Goal: Browse casually: Explore the website without a specific task or goal

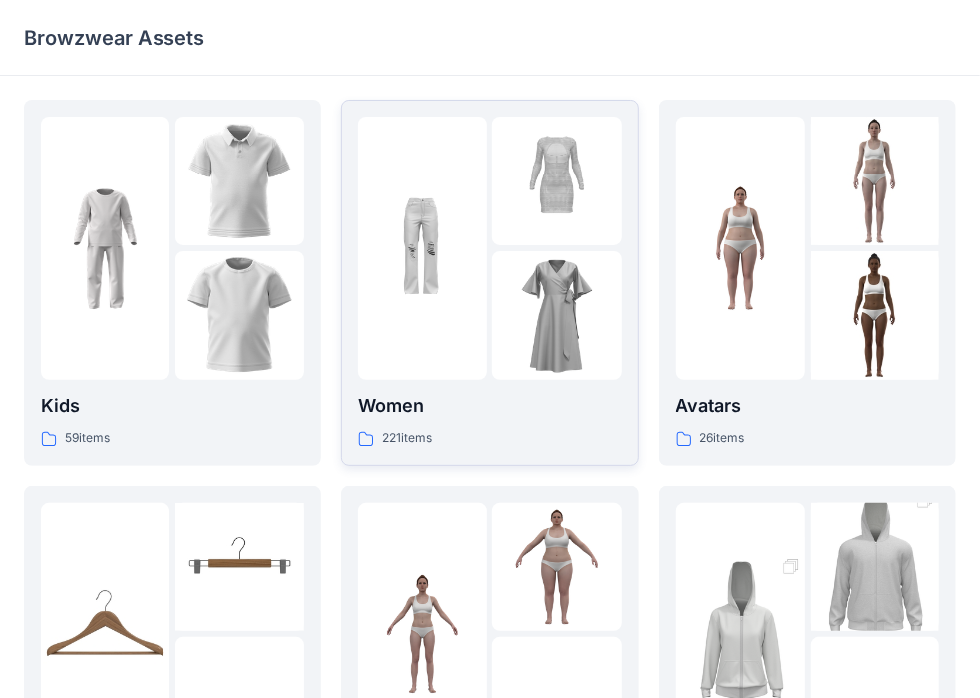
click at [421, 408] on p "Women" at bounding box center [489, 406] width 263 height 28
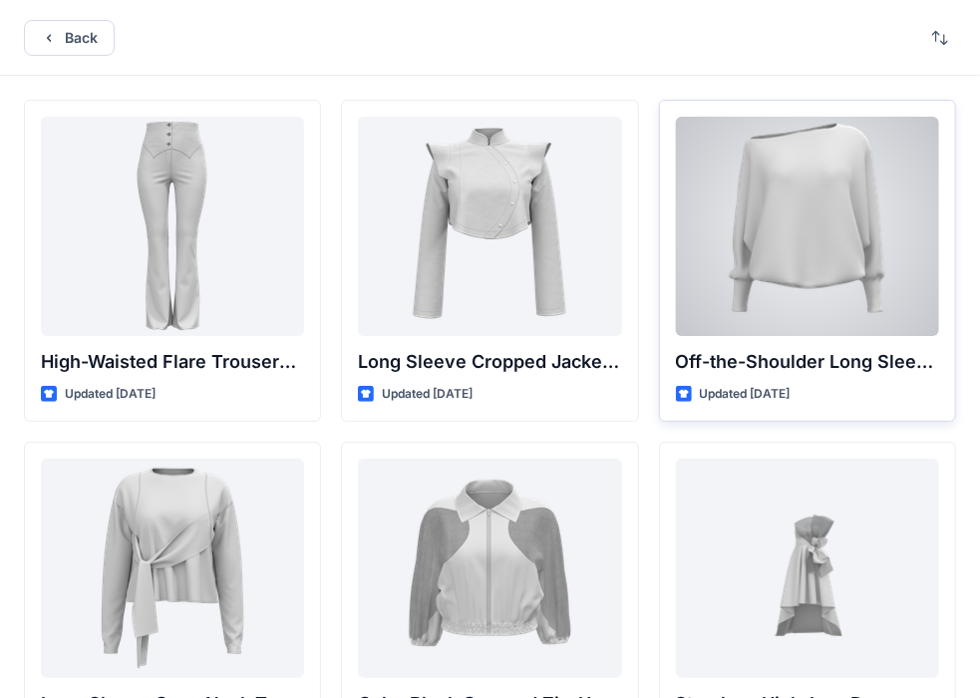
click at [812, 209] on div at bounding box center [807, 226] width 263 height 219
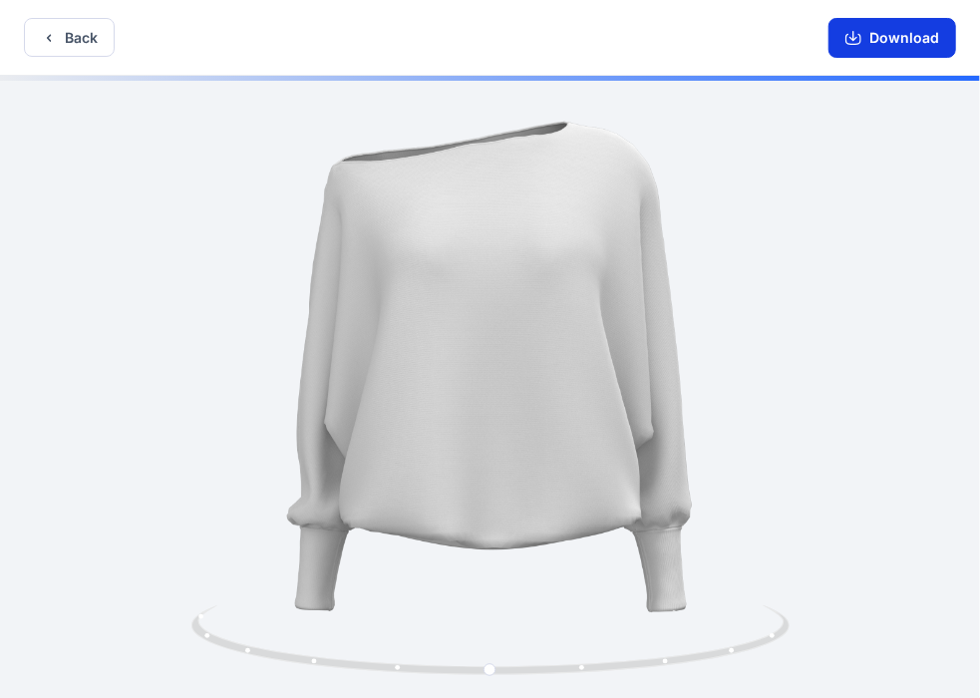
click at [852, 38] on icon "button" at bounding box center [854, 38] width 16 height 16
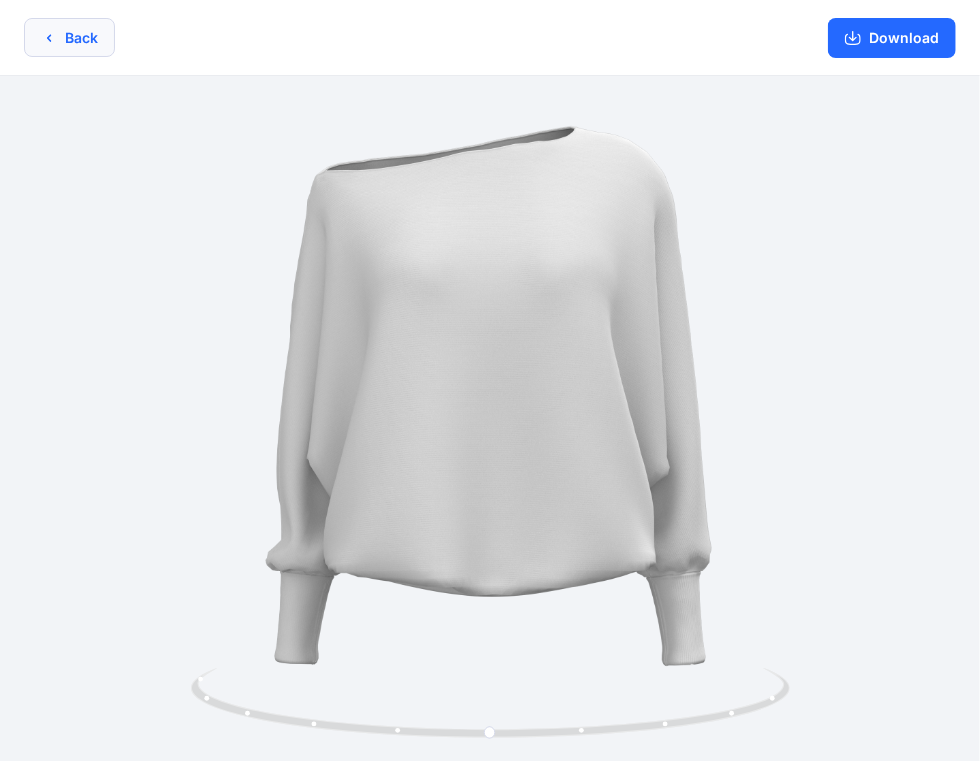
click at [42, 38] on icon "button" at bounding box center [49, 38] width 16 height 16
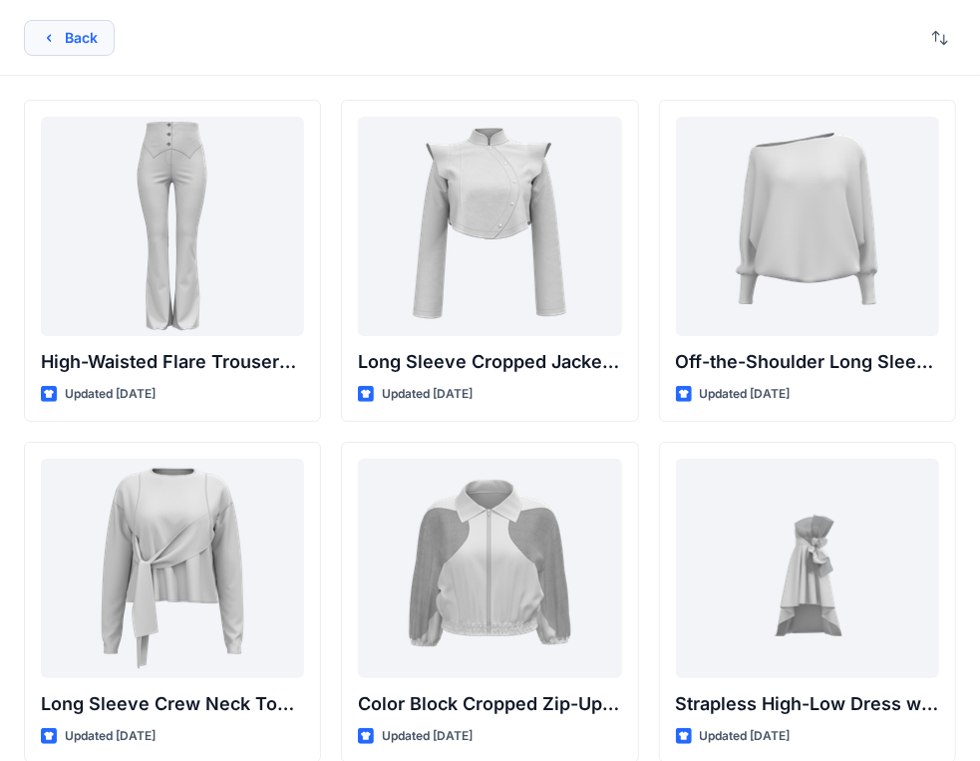
click at [62, 50] on button "Back" at bounding box center [69, 38] width 91 height 36
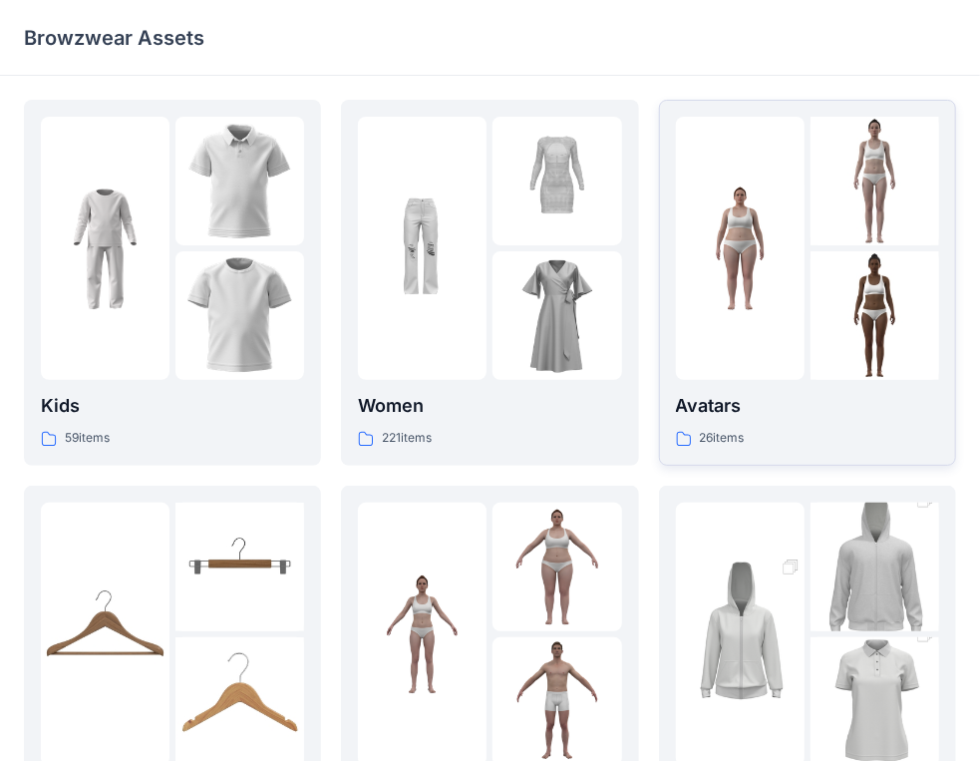
click at [772, 421] on div "Avatars 26 items" at bounding box center [807, 420] width 263 height 57
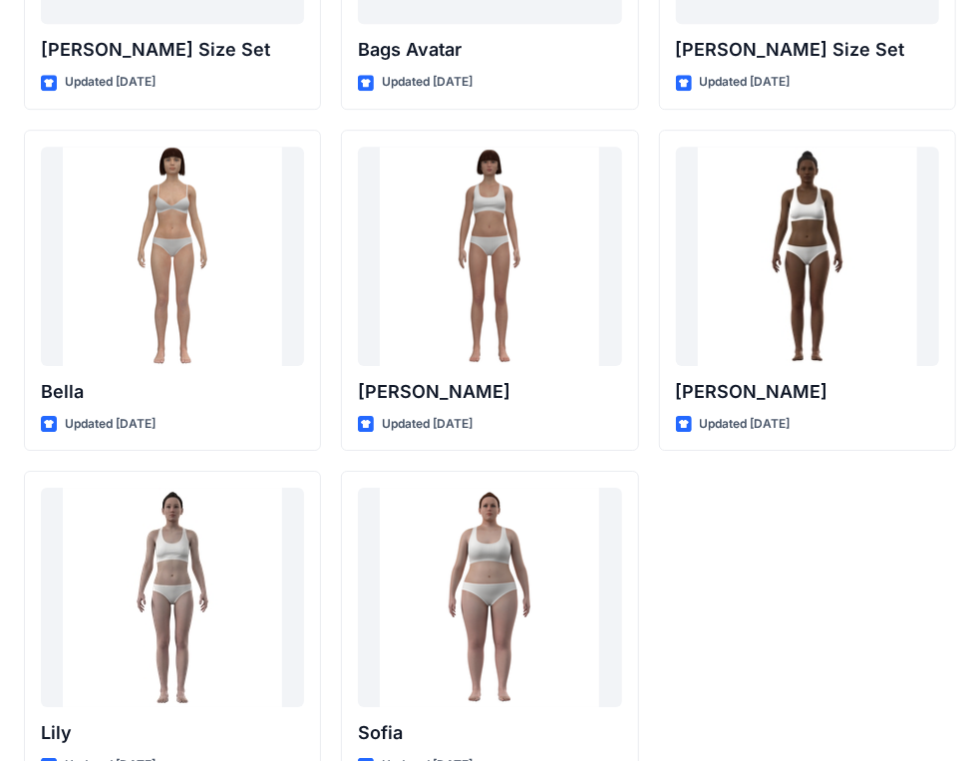
scroll to position [2416, 0]
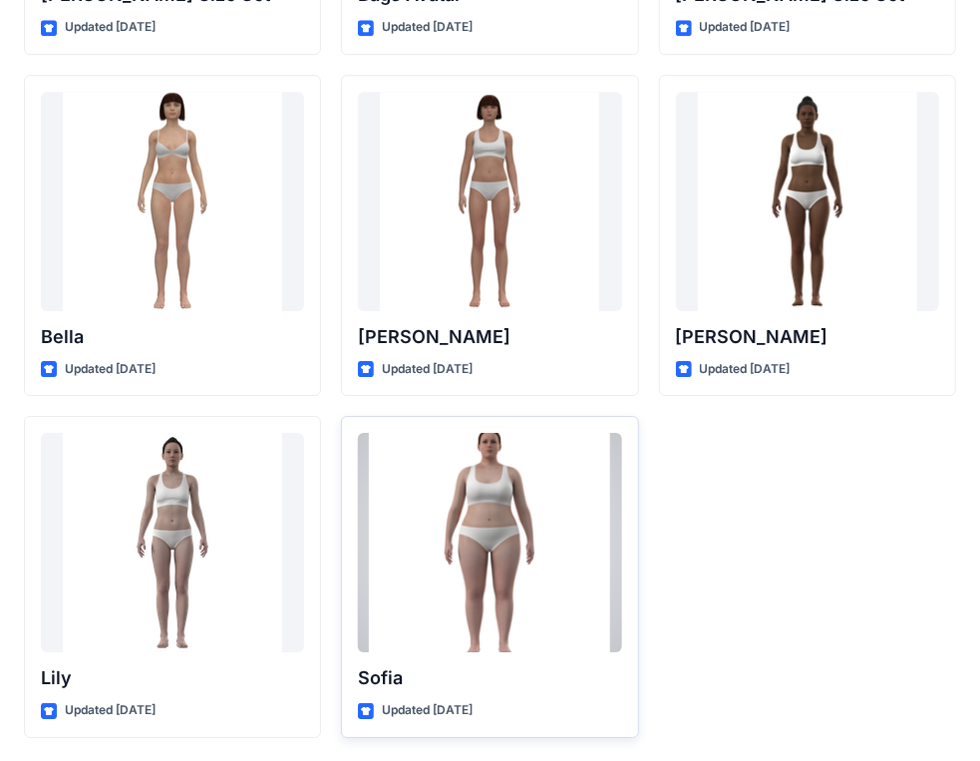
click at [505, 494] on div at bounding box center [489, 542] width 263 height 219
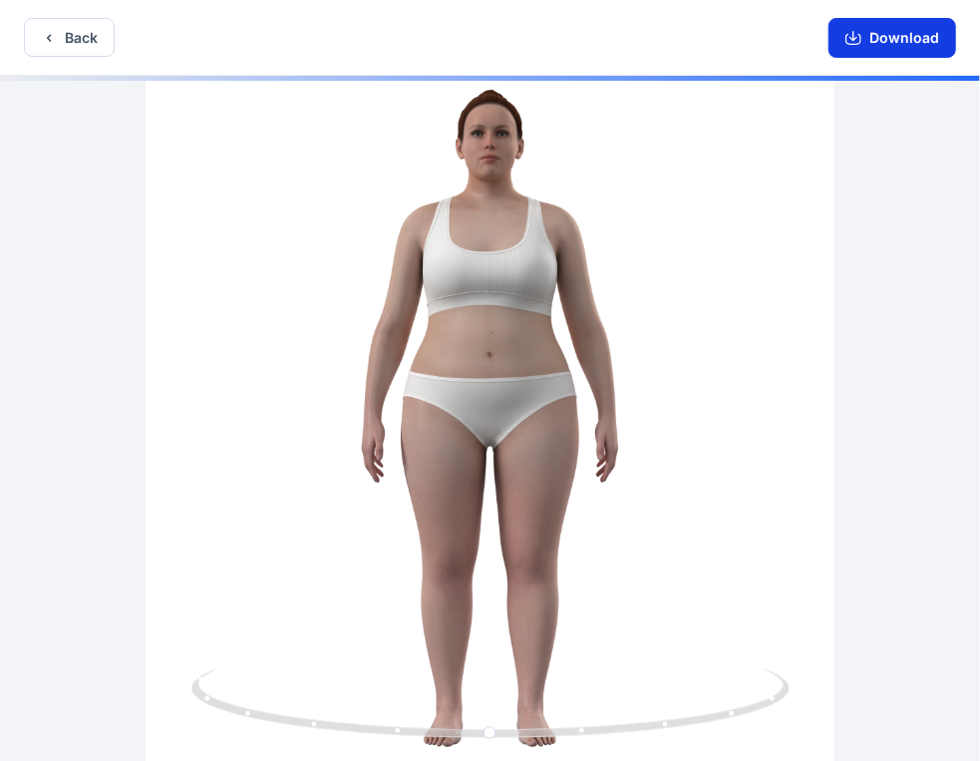
click at [859, 34] on icon "button" at bounding box center [854, 38] width 16 height 16
